Goal: Information Seeking & Learning: Check status

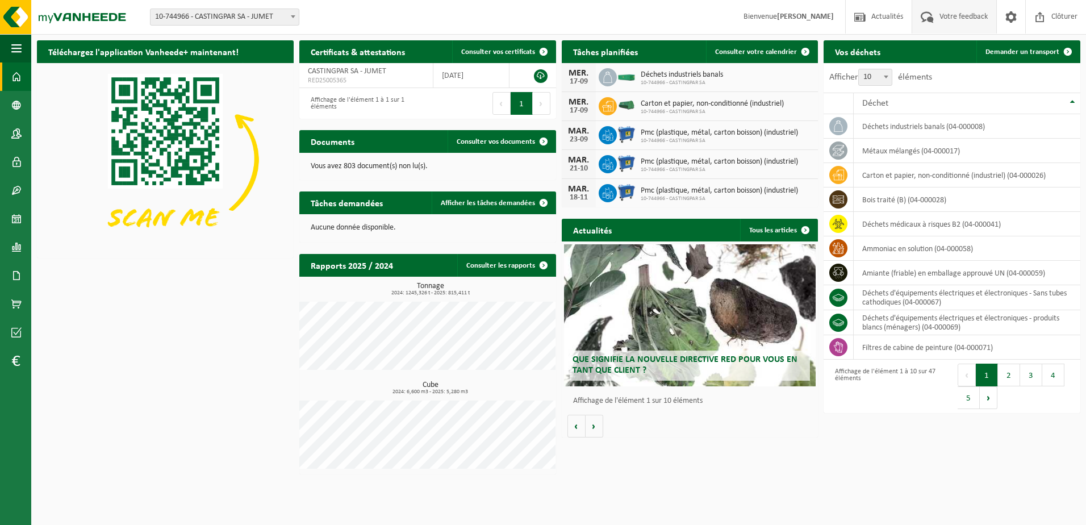
click at [979, 15] on span "Votre feedback" at bounding box center [964, 17] width 54 height 34
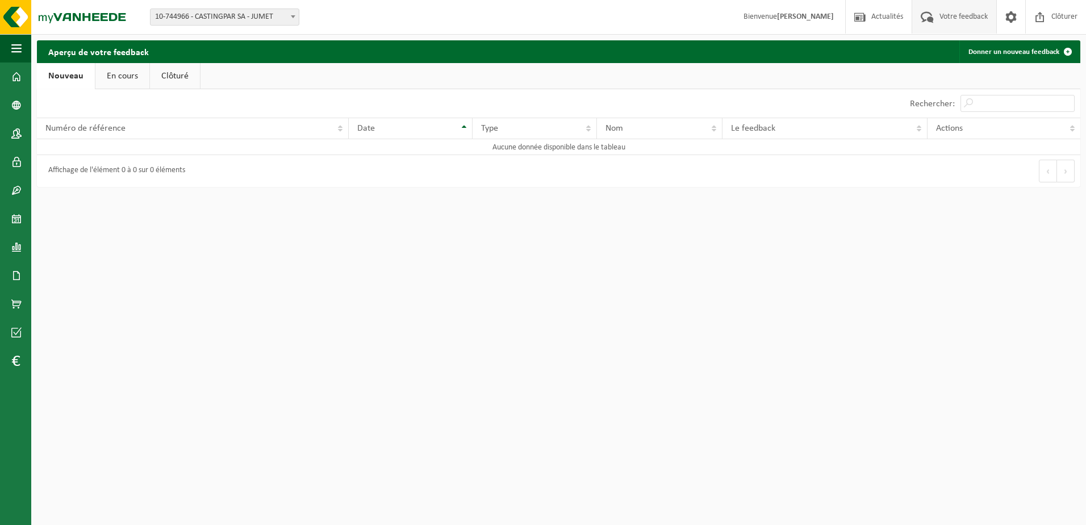
click at [106, 63] on link "En cours" at bounding box center [122, 76] width 54 height 26
click at [168, 73] on link "Clôturé" at bounding box center [174, 76] width 50 height 26
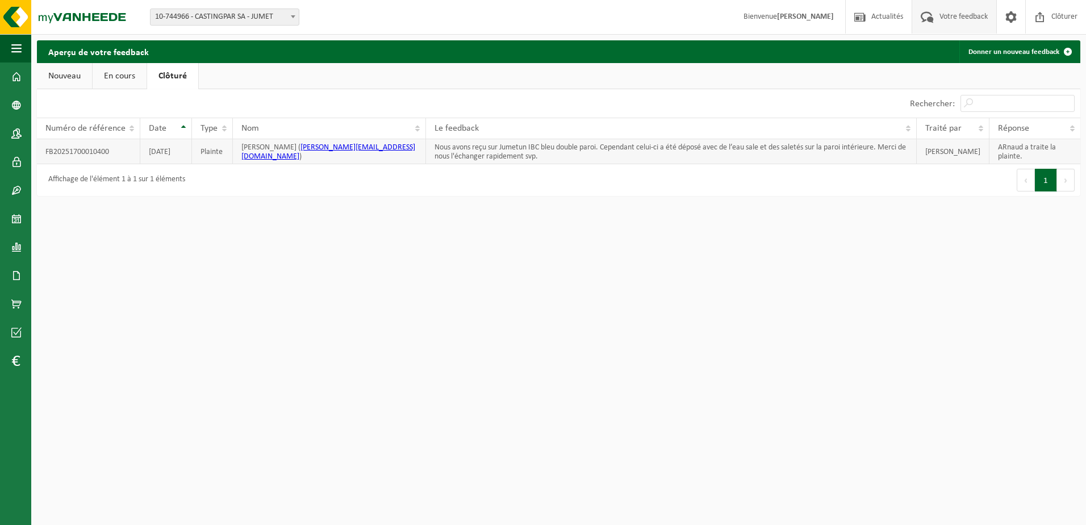
click at [1010, 149] on td "ARnaud a traite la plainte." at bounding box center [1035, 151] width 91 height 25
click at [467, 149] on td "Nous avons reçu sur Jumetun IBC bleu double paroi. Cependant celui-ci a été dép…" at bounding box center [671, 151] width 491 height 25
click at [66, 80] on link "Nouveau" at bounding box center [64, 76] width 55 height 26
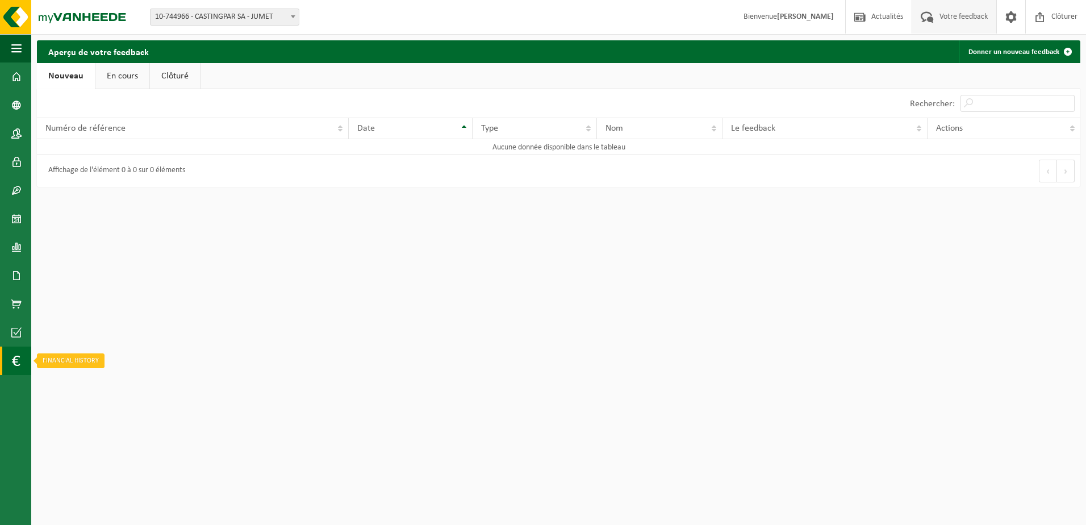
click at [9, 360] on link "Financial History" at bounding box center [15, 361] width 31 height 28
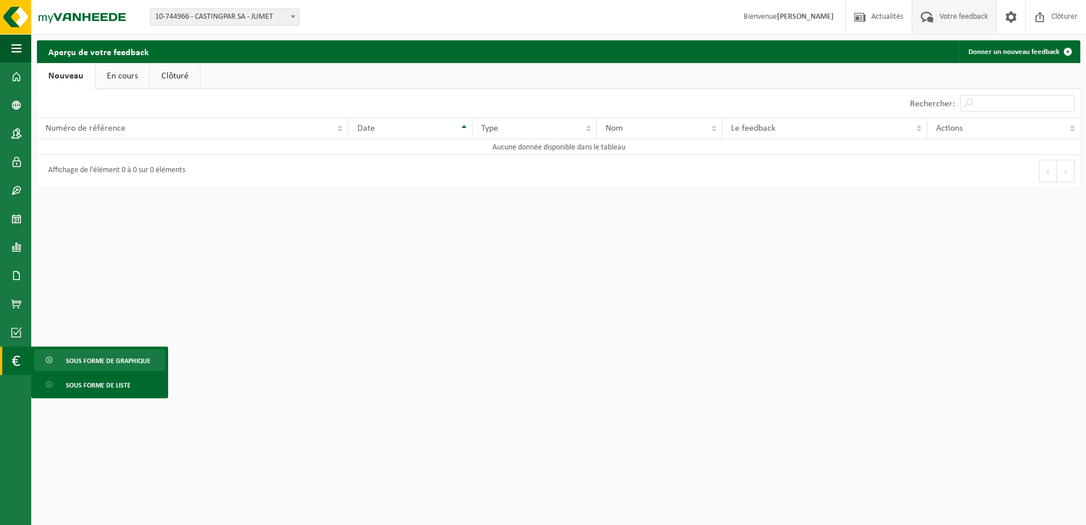
click at [66, 363] on span "Sous forme de graphique" at bounding box center [108, 361] width 85 height 22
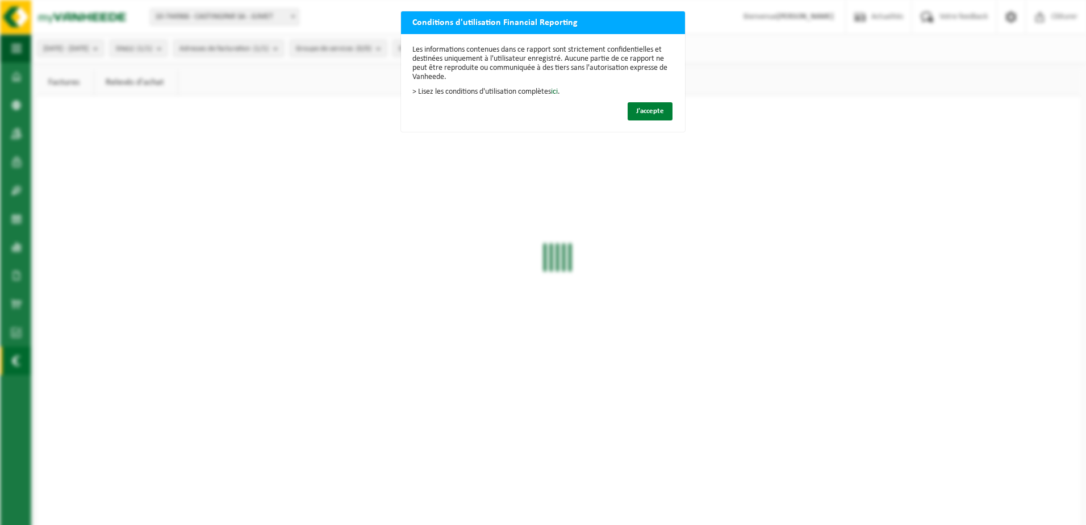
click at [629, 107] on button "J'accepte" at bounding box center [650, 111] width 45 height 18
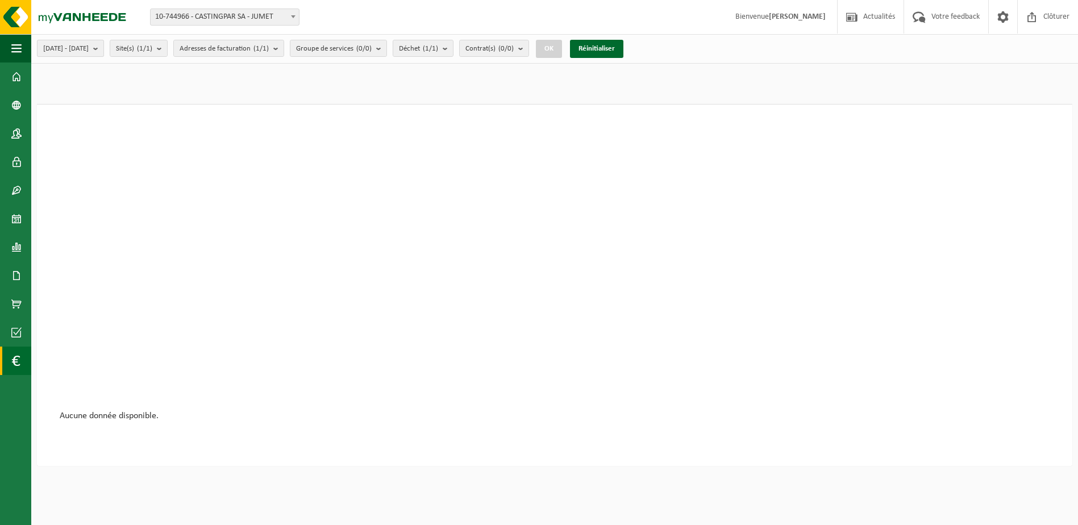
click at [77, 50] on span "2025-04-01 - 2025-09-17" at bounding box center [65, 48] width 45 height 17
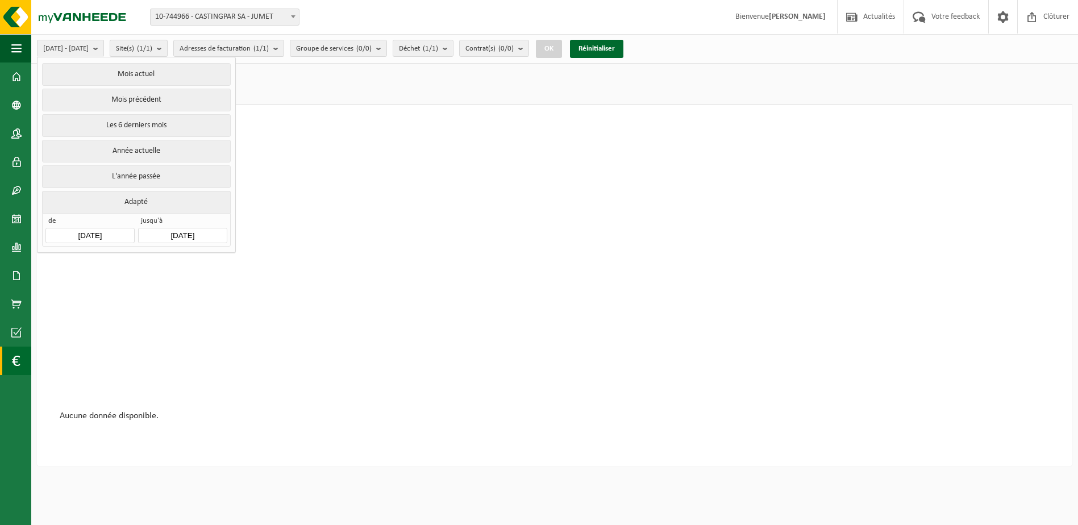
click at [152, 50] on span "Site(s) (1/1)" at bounding box center [134, 48] width 36 height 17
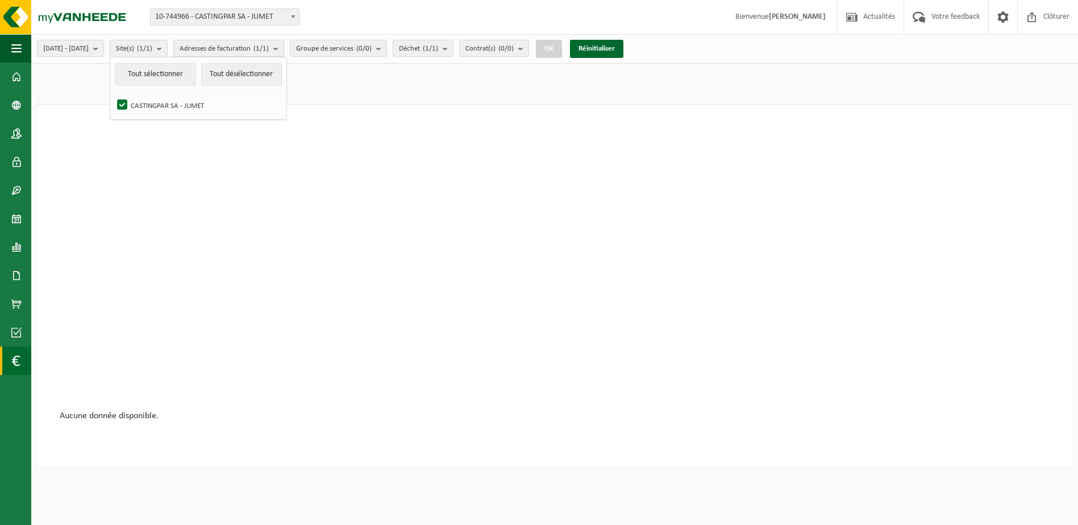
click at [241, 50] on span "Adresses de facturation (1/1)" at bounding box center [224, 48] width 89 height 17
click at [245, 18] on span "10-744966 - CASTINGPAR SA - JUMET" at bounding box center [225, 17] width 148 height 16
select select "91684"
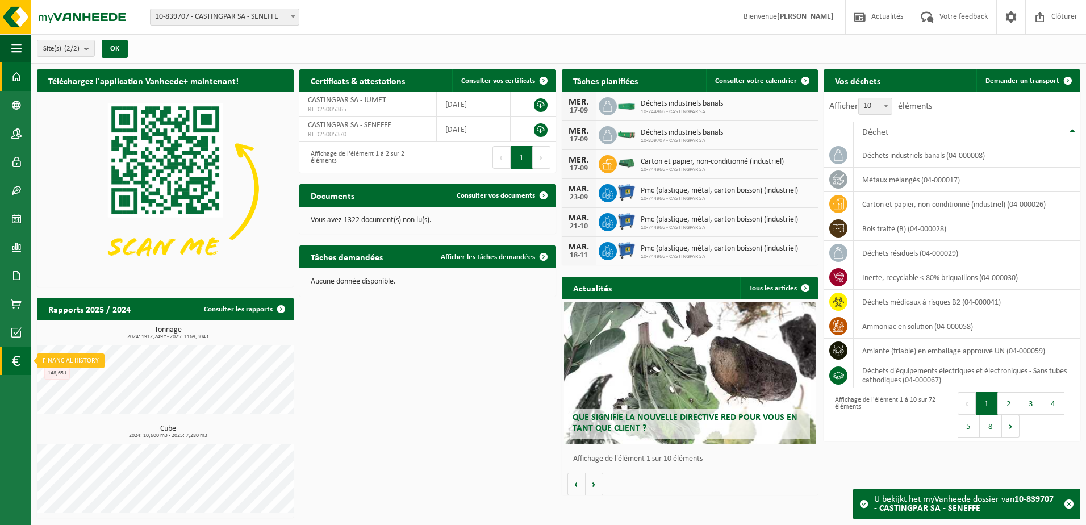
click at [14, 359] on span at bounding box center [15, 361] width 9 height 28
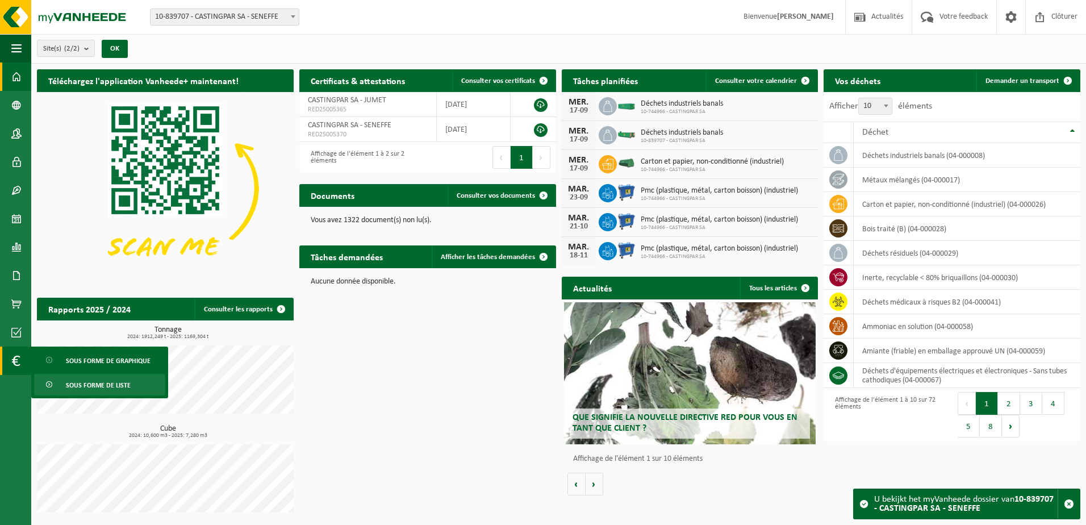
click at [93, 384] on span "Sous forme de liste" at bounding box center [98, 385] width 65 height 22
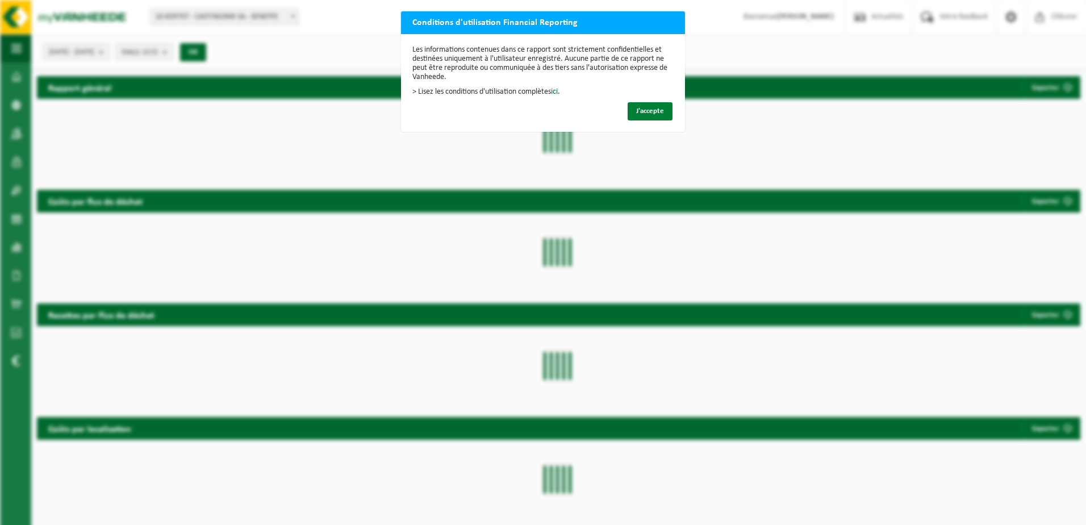
click at [653, 111] on span "J'accepte" at bounding box center [650, 110] width 28 height 7
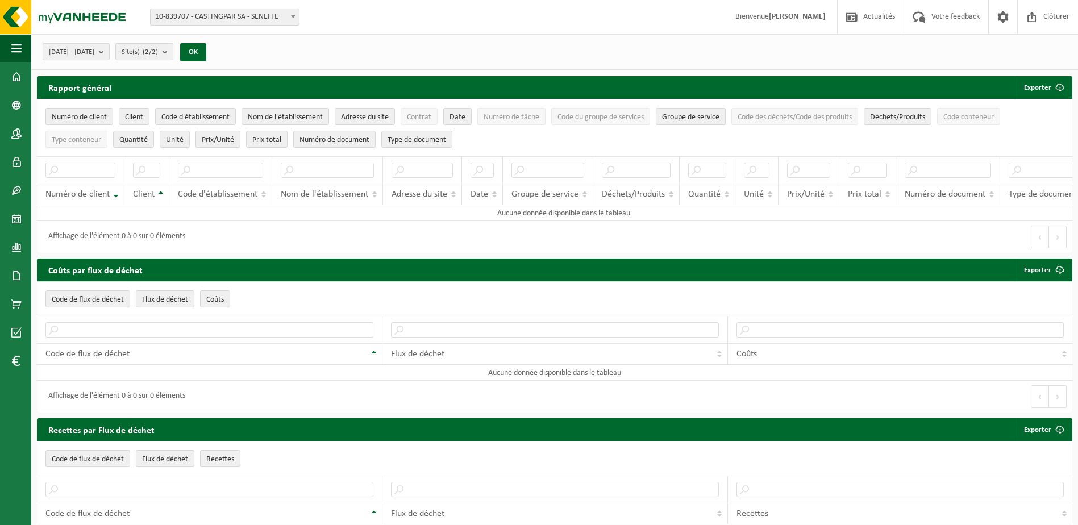
click at [94, 52] on span "[DATE] - [DATE]" at bounding box center [71, 52] width 45 height 17
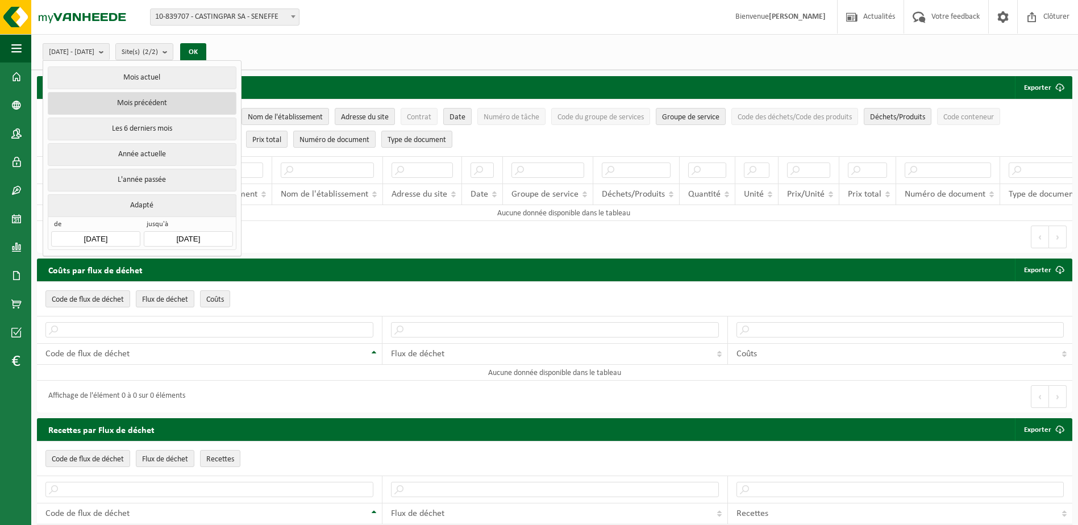
click at [135, 106] on button "Mois précédent" at bounding box center [142, 103] width 188 height 23
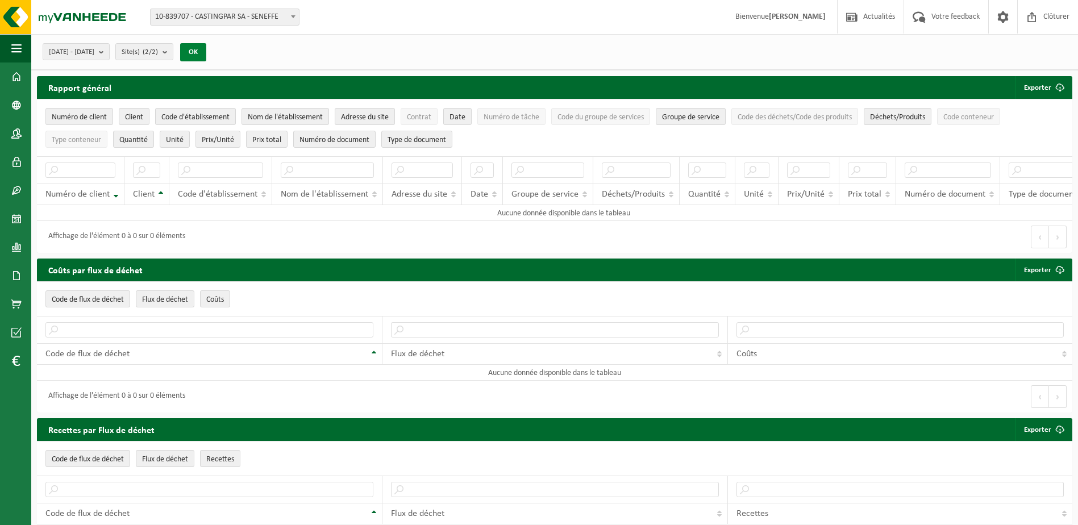
click at [206, 52] on button "OK" at bounding box center [193, 52] width 26 height 18
